Goal: Information Seeking & Learning: Learn about a topic

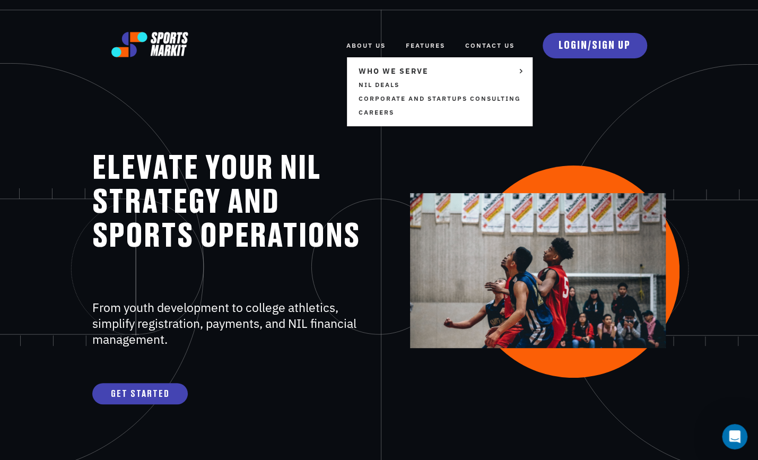
click at [352, 42] on link "ABOUT US" at bounding box center [365, 45] width 39 height 23
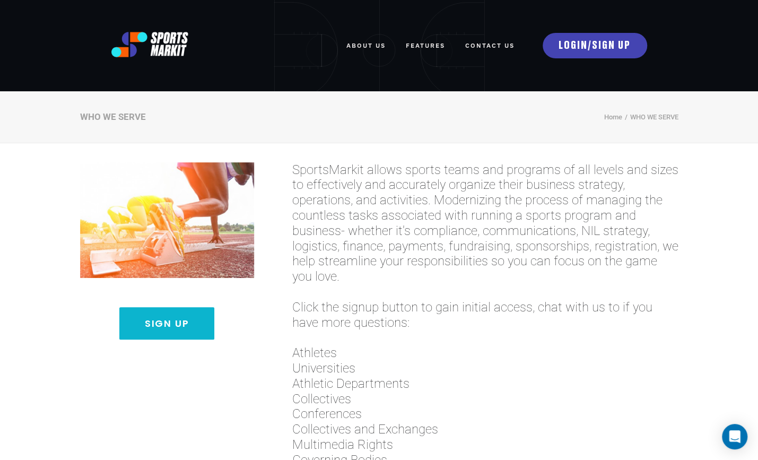
click at [293, 249] on span "SportsMarkit allows sports teams and programs of all levels and sizes to effect…" at bounding box center [485, 223] width 386 height 122
click at [324, 359] on span "Athletes" at bounding box center [485, 352] width 386 height 15
click at [421, 47] on link "FEATURES" at bounding box center [425, 45] width 39 height 23
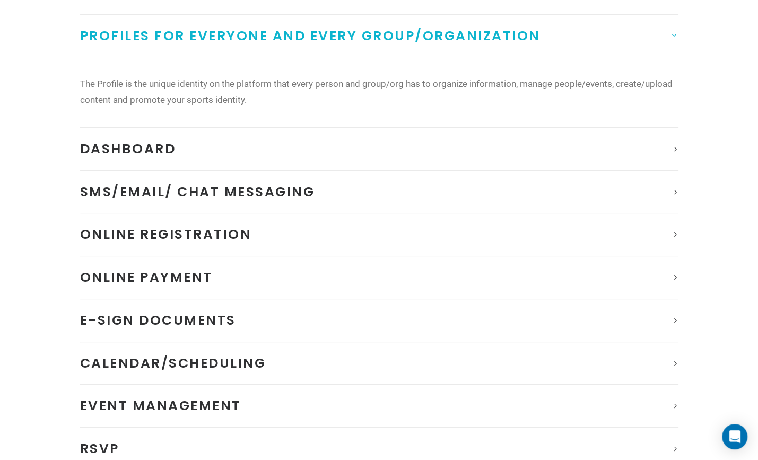
scroll to position [168, 0]
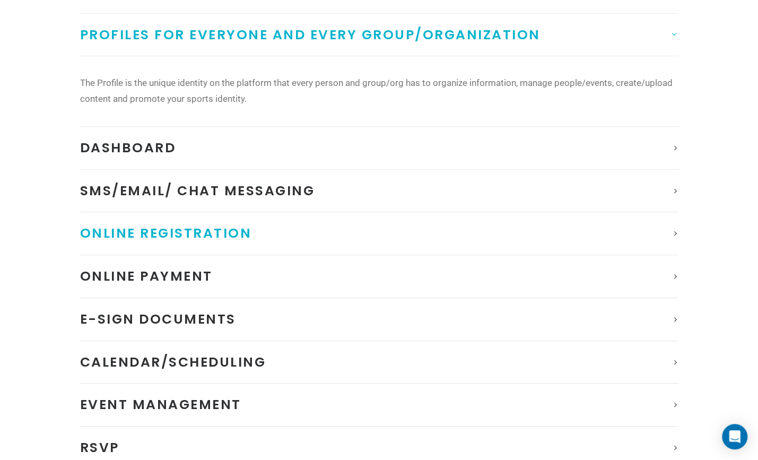
click at [178, 224] on span "Online Registration" at bounding box center [166, 233] width 172 height 19
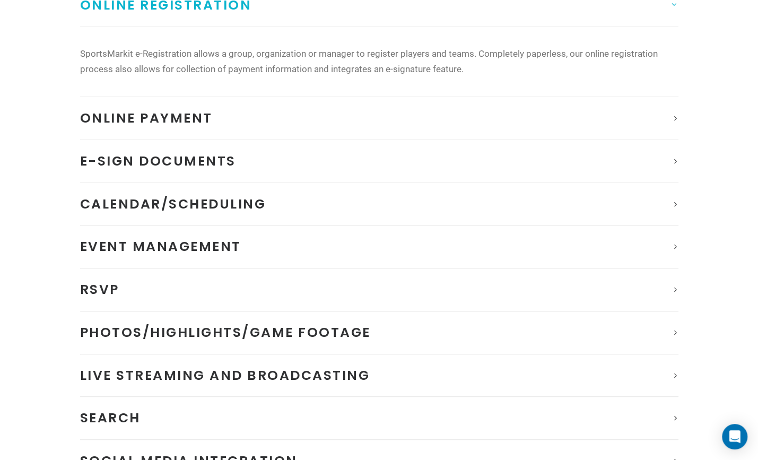
scroll to position [0, 0]
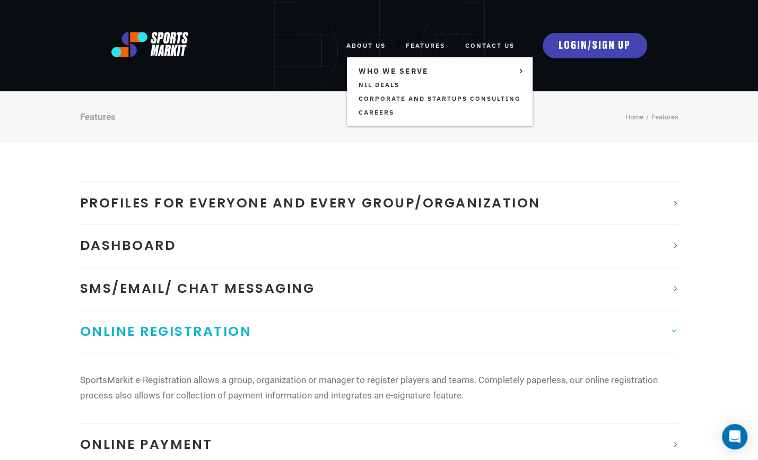
click at [370, 48] on link "ABOUT US" at bounding box center [365, 45] width 39 height 23
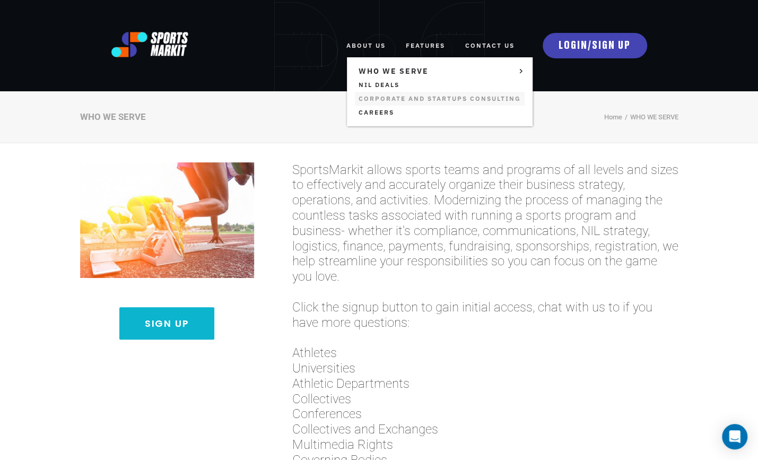
click at [387, 99] on link "Corporate and Startups Consulting" at bounding box center [440, 99] width 170 height 14
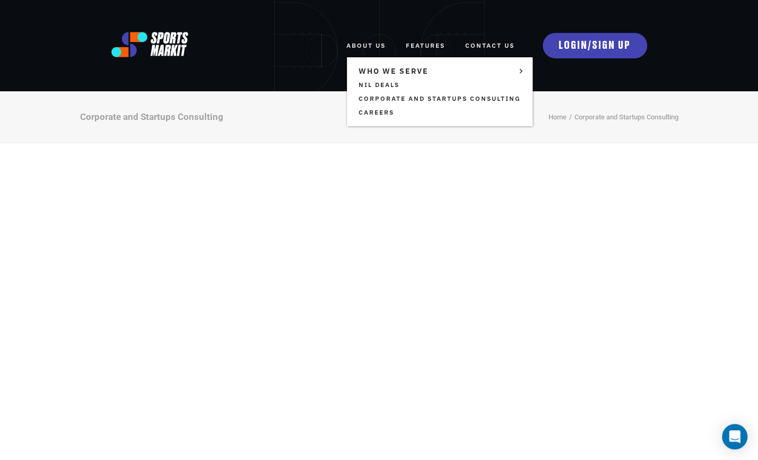
click at [377, 46] on link "ABOUT US" at bounding box center [365, 45] width 39 height 23
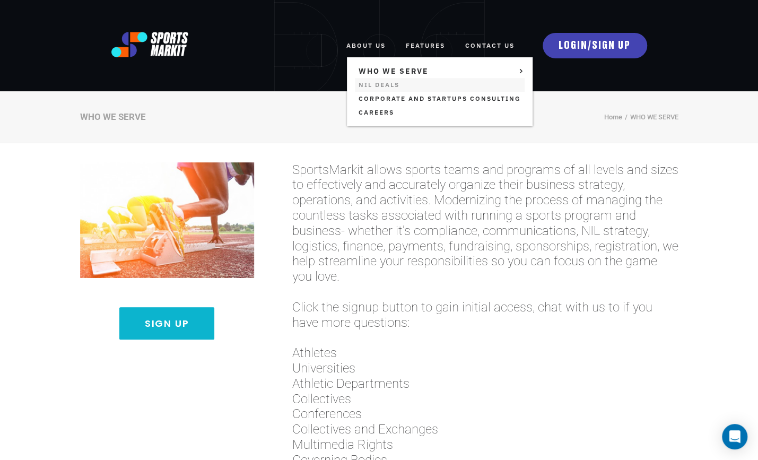
click at [380, 85] on link "NIL Deals" at bounding box center [440, 85] width 170 height 14
